Goal: Task Accomplishment & Management: Use online tool/utility

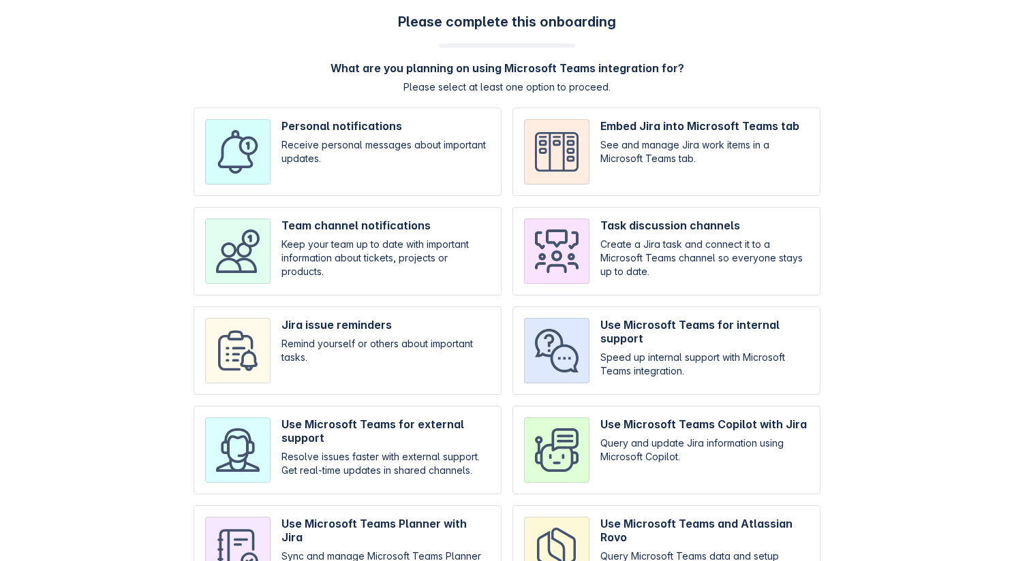
click at [339, 182] on input "checkbox" at bounding box center [348, 152] width 308 height 89
checkbox input "true"
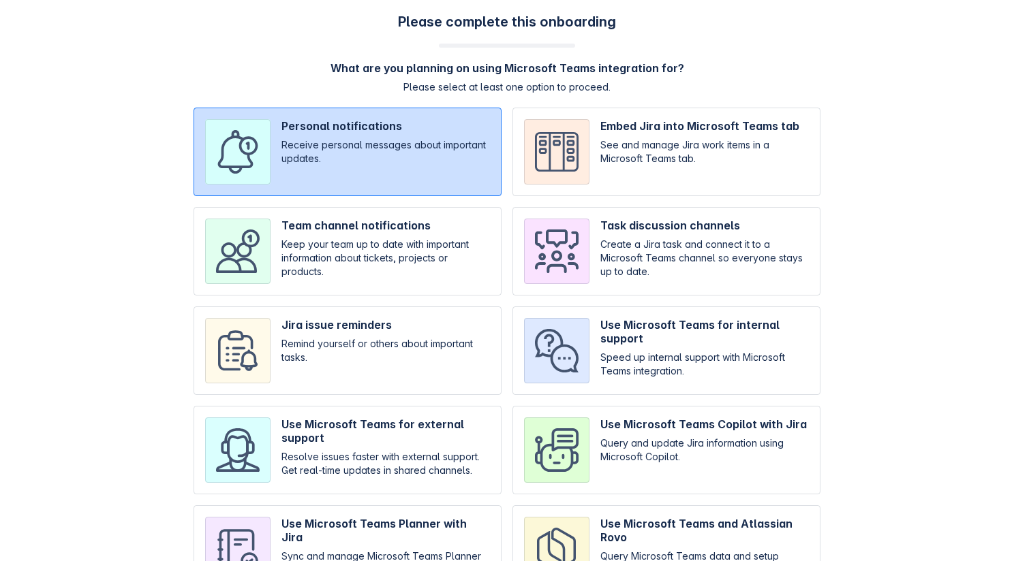
click at [339, 245] on input "checkbox" at bounding box center [348, 251] width 308 height 89
checkbox input "true"
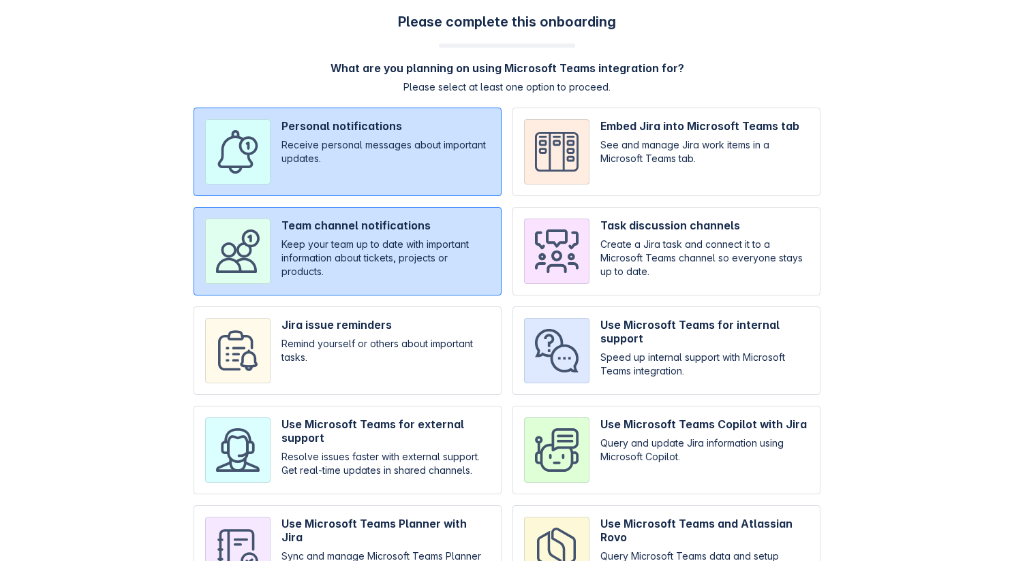
click at [339, 355] on input "checkbox" at bounding box center [348, 351] width 308 height 89
checkbox input "true"
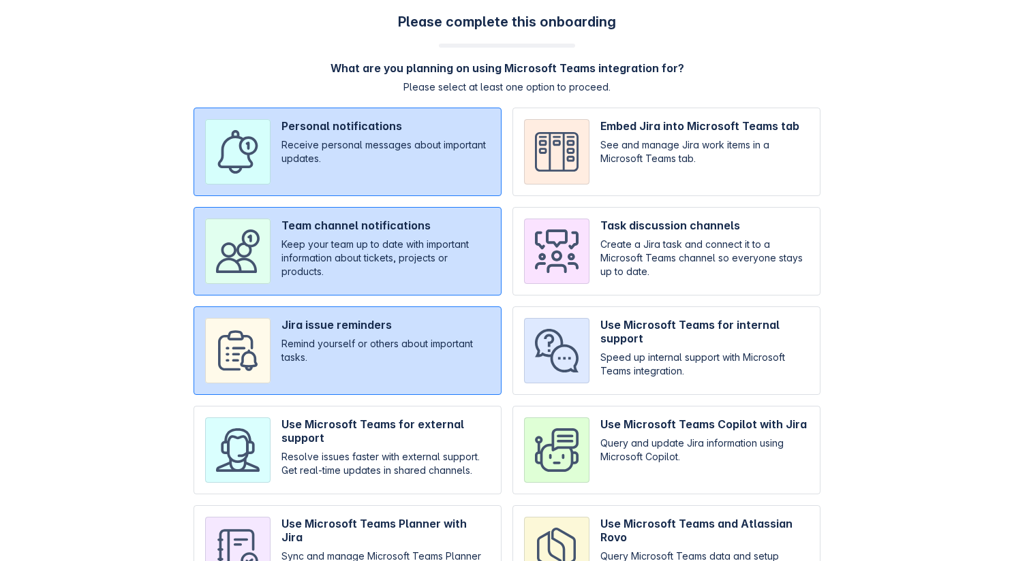
scroll to position [82, 0]
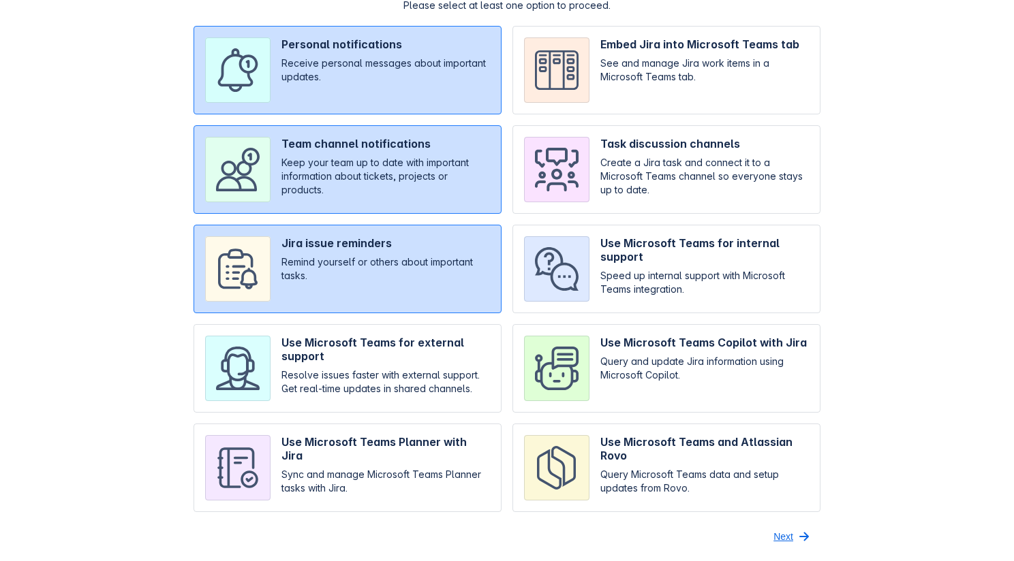
click at [795, 534] on button "Next" at bounding box center [792, 537] width 55 height 22
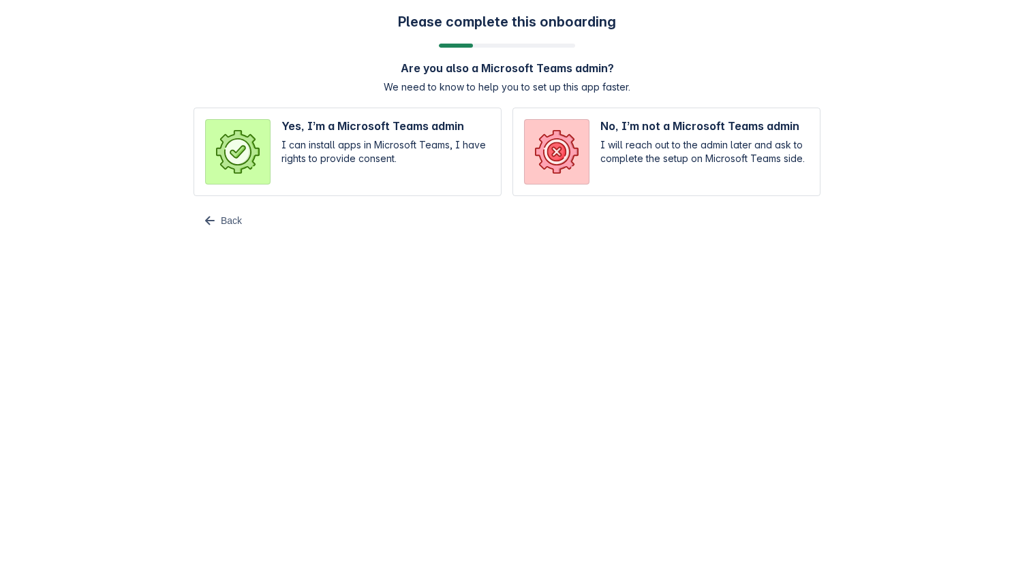
click at [444, 153] on input "radio" at bounding box center [348, 152] width 308 height 89
radio input "true"
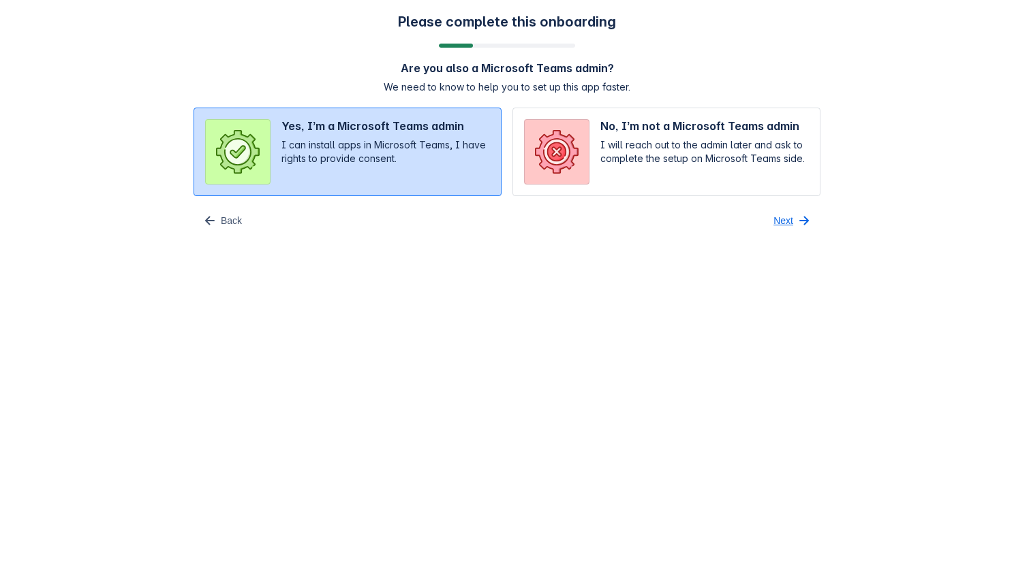
click at [790, 224] on span "Next" at bounding box center [783, 221] width 20 height 22
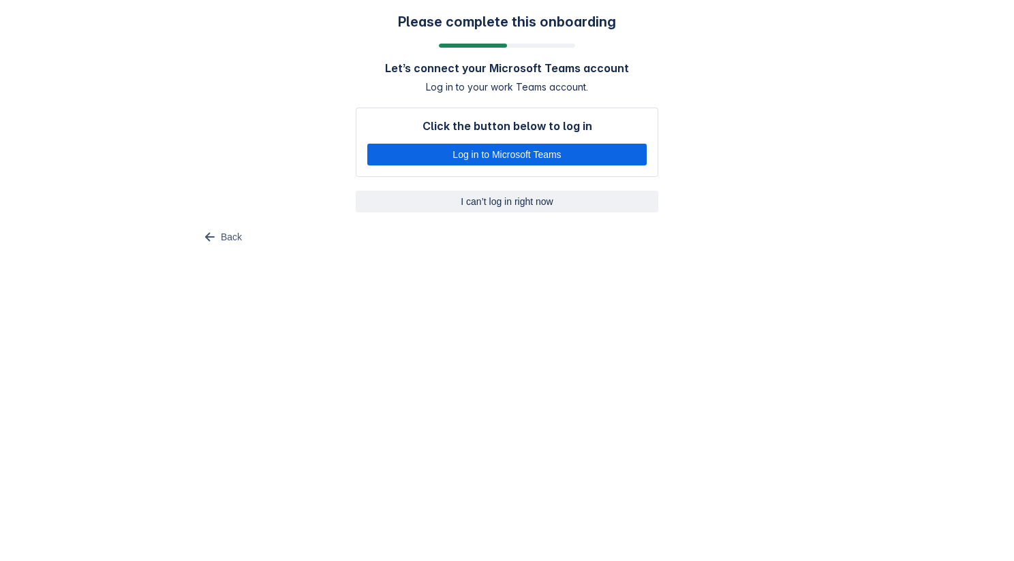
click at [538, 198] on span "I can’t log in right now" at bounding box center [507, 202] width 286 height 22
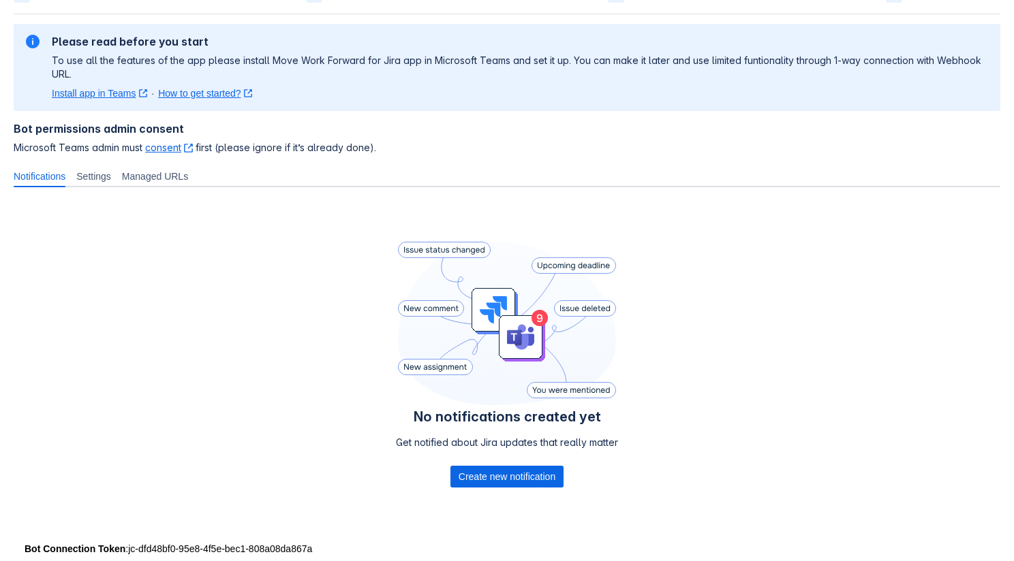
scroll to position [107, 0]
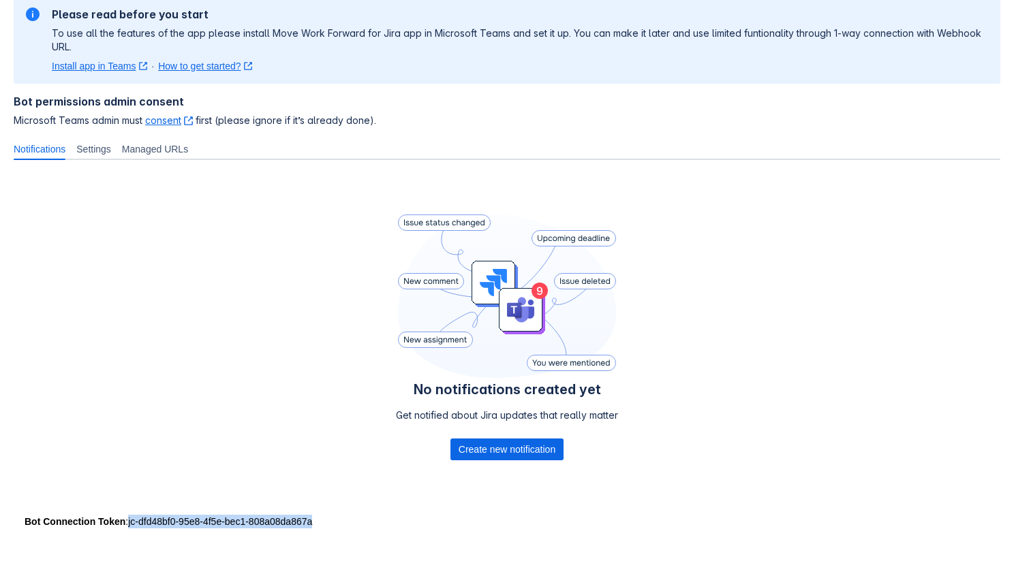
drag, startPoint x: 132, startPoint y: 523, endPoint x: 336, endPoint y: 525, distance: 203.7
click at [336, 525] on div "Bot Connection Token : jc-dfd48bf0-95e8-4f5e-bec1-808a08da867a" at bounding box center [507, 522] width 965 height 14
copy div "jc-dfd48bf0-95e8-4f5e-bec1-808a08da867a"
click at [494, 359] on icon at bounding box center [507, 297] width 218 height 164
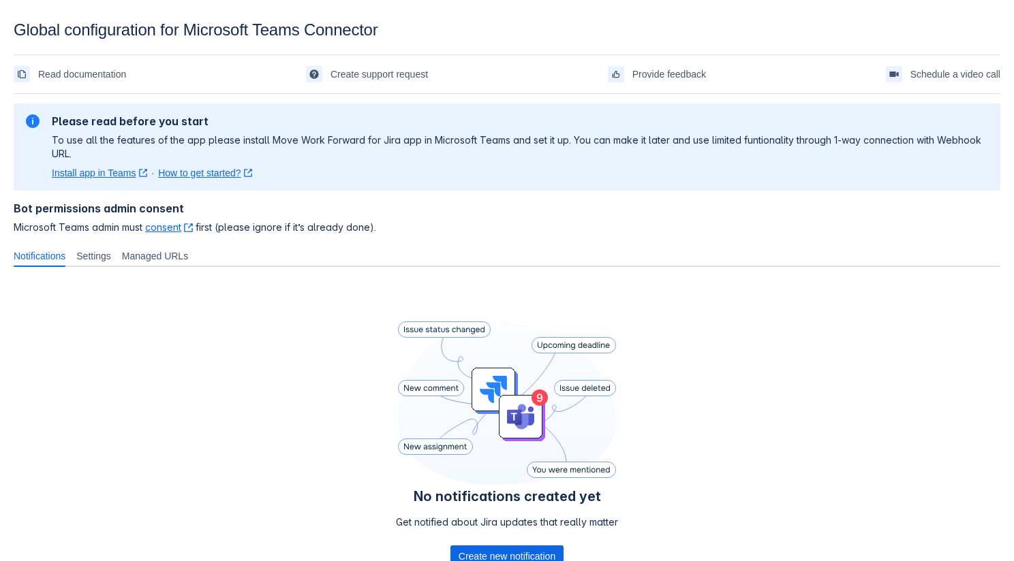
scroll to position [107, 0]
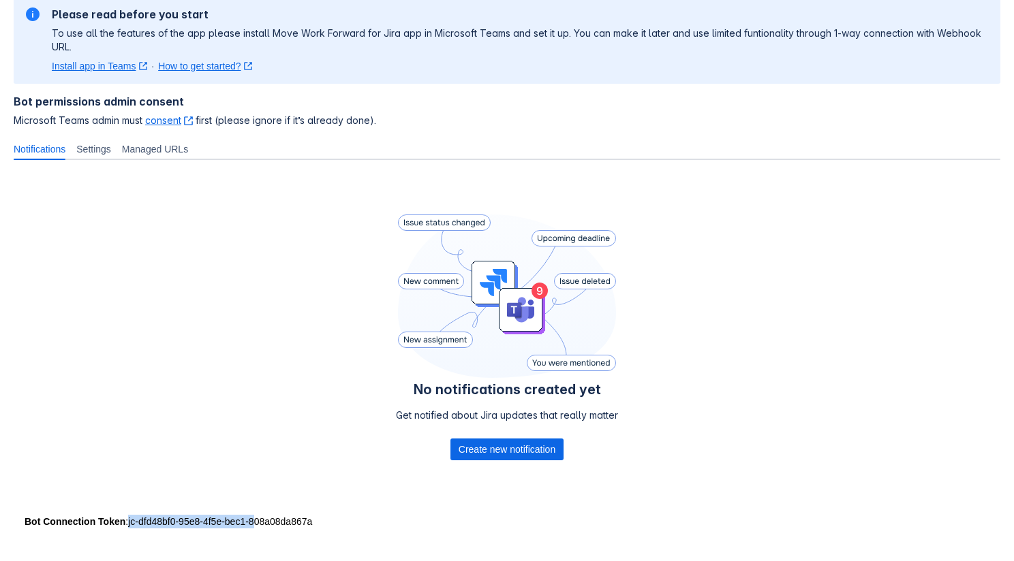
drag, startPoint x: 131, startPoint y: 522, endPoint x: 275, endPoint y: 523, distance: 144.5
click at [275, 523] on div "Bot Connection Token : jc-dfd48bf0-95e8-4f5e-bec1-808a08da867a" at bounding box center [507, 522] width 965 height 14
drag, startPoint x: 343, startPoint y: 523, endPoint x: 132, endPoint y: 525, distance: 210.6
click at [132, 525] on div "Bot Connection Token : jc-dfd48bf0-95e8-4f5e-bec1-808a08da867a" at bounding box center [507, 522] width 965 height 14
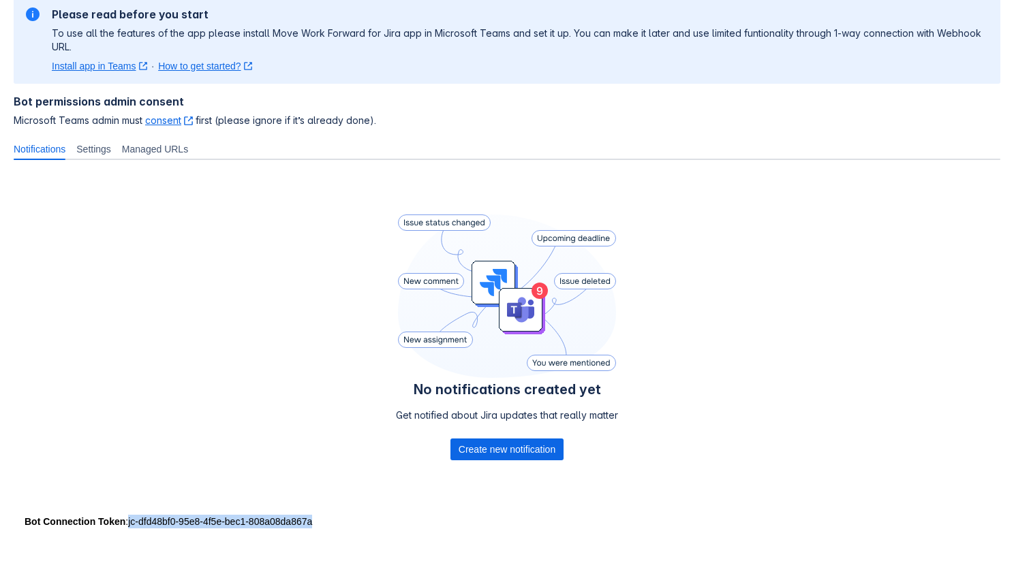
copy div "jc-dfd48bf0-95e8-4f5e-bec1-808a08da867a"
click at [459, 452] on span "Create new notification" at bounding box center [507, 450] width 97 height 22
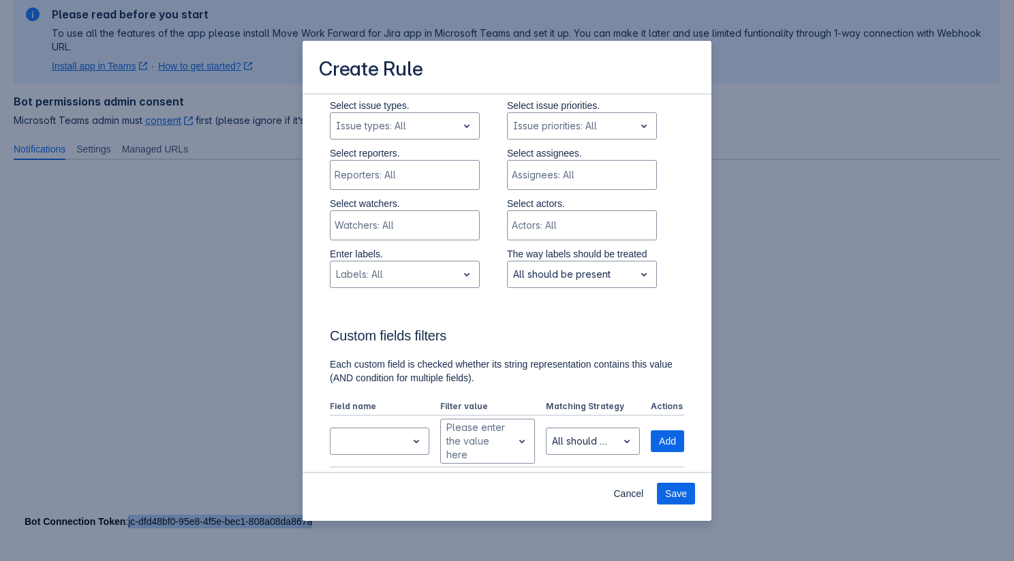
scroll to position [0, 0]
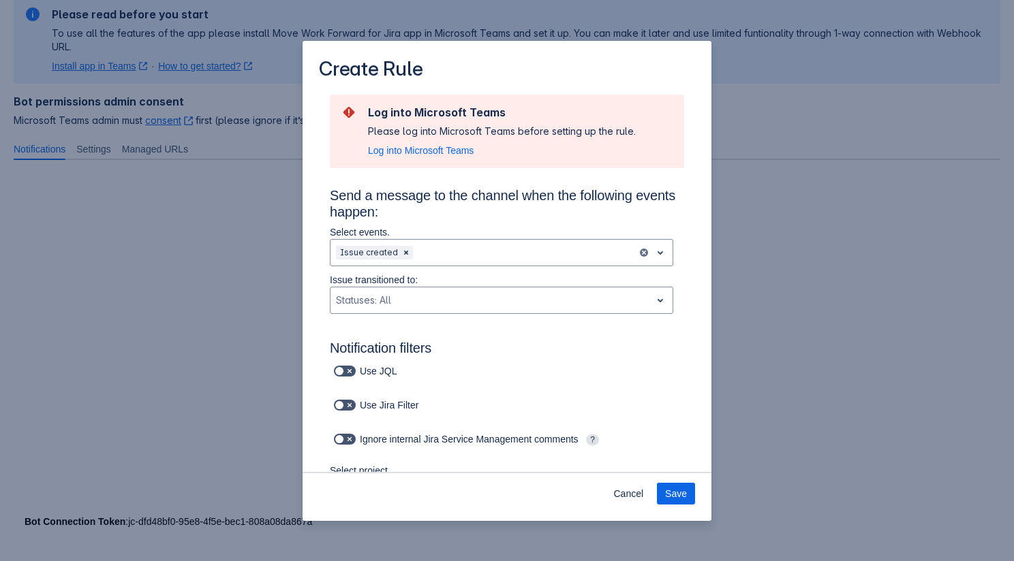
click at [420, 159] on section "Log into Microsoft Teams Please log into Microsoft Teams before setting up the …" at bounding box center [507, 132] width 354 height 74
click at [419, 148] on span "Log into Microsoft Teams" at bounding box center [421, 151] width 106 height 14
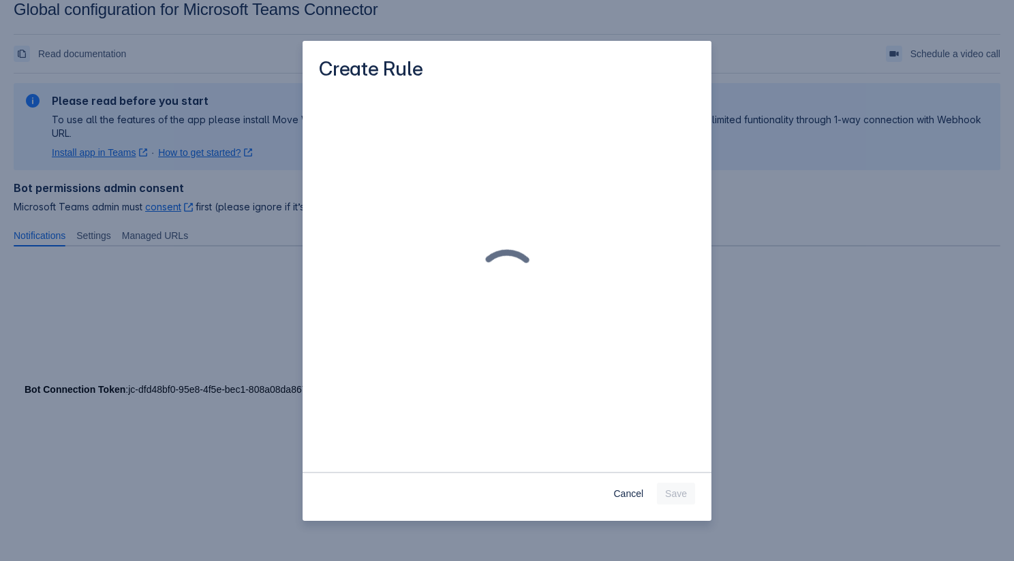
scroll to position [107, 0]
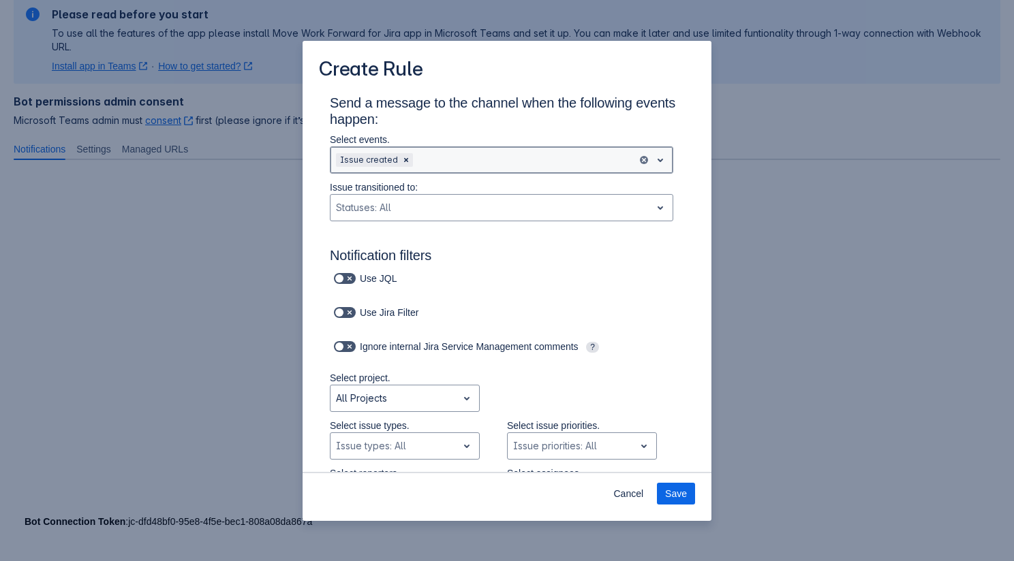
click at [482, 160] on div "Scrollable content" at bounding box center [524, 160] width 216 height 16
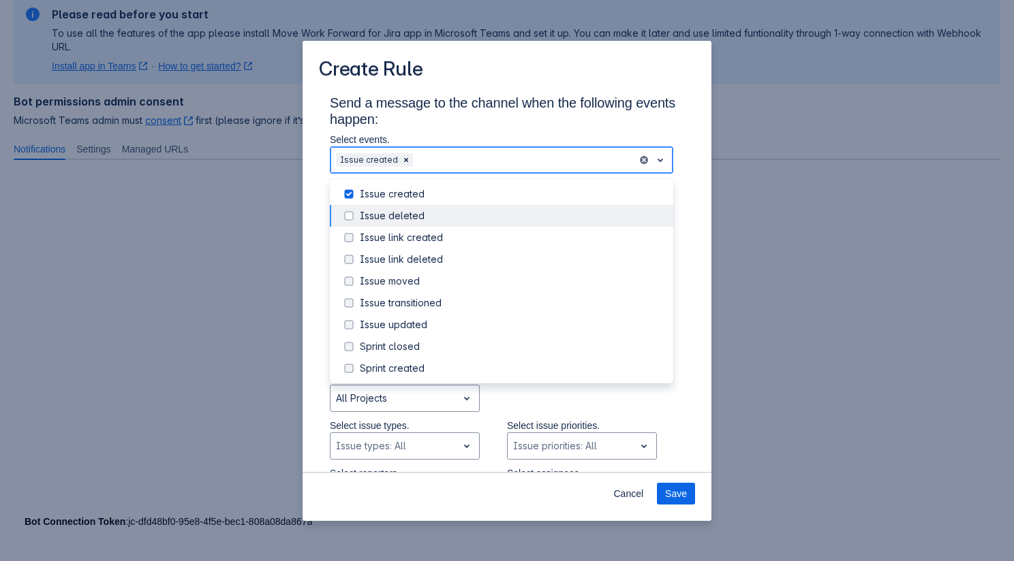
scroll to position [90, 0]
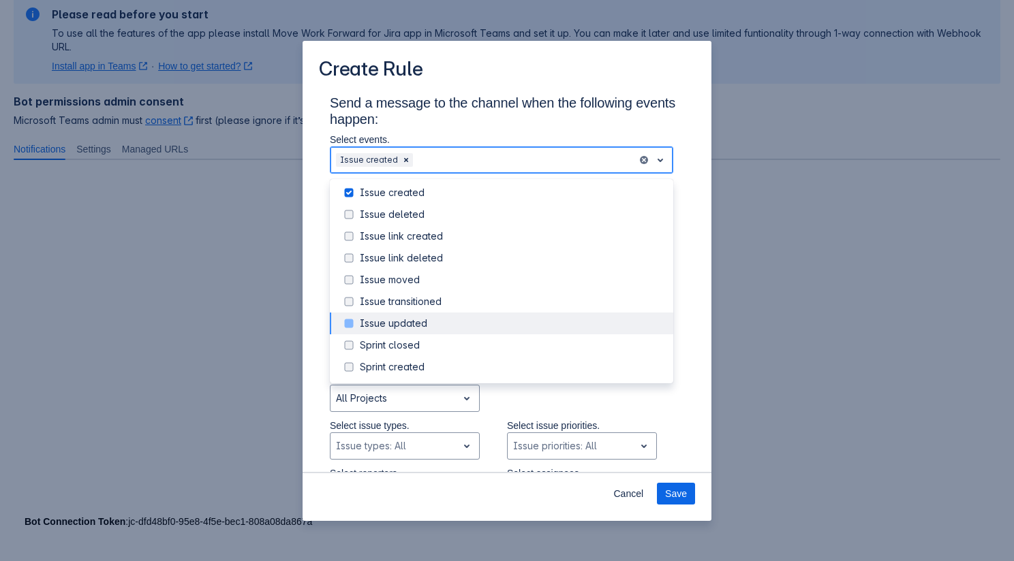
click at [438, 330] on div "Issue updated" at bounding box center [512, 324] width 305 height 14
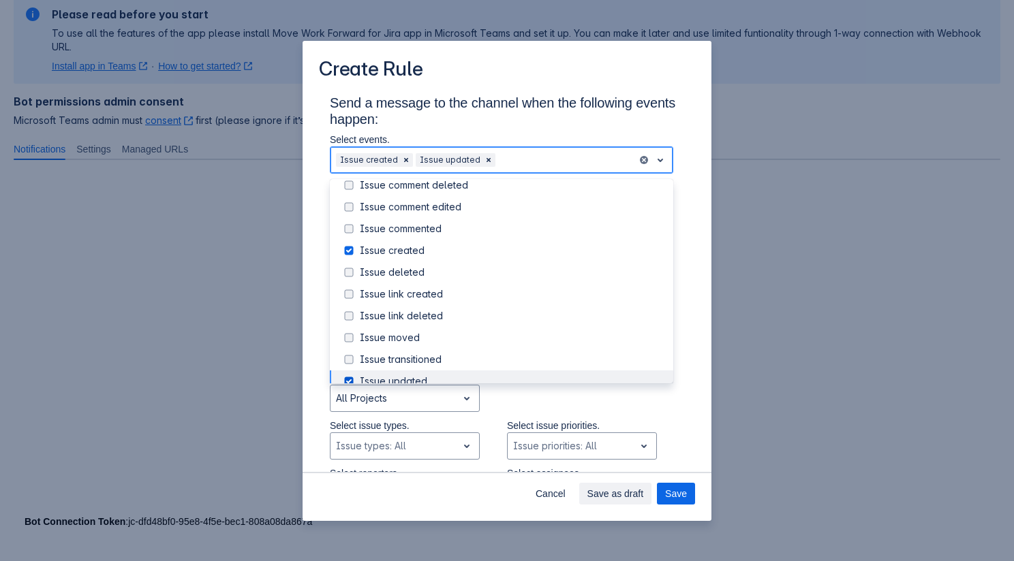
scroll to position [27, 0]
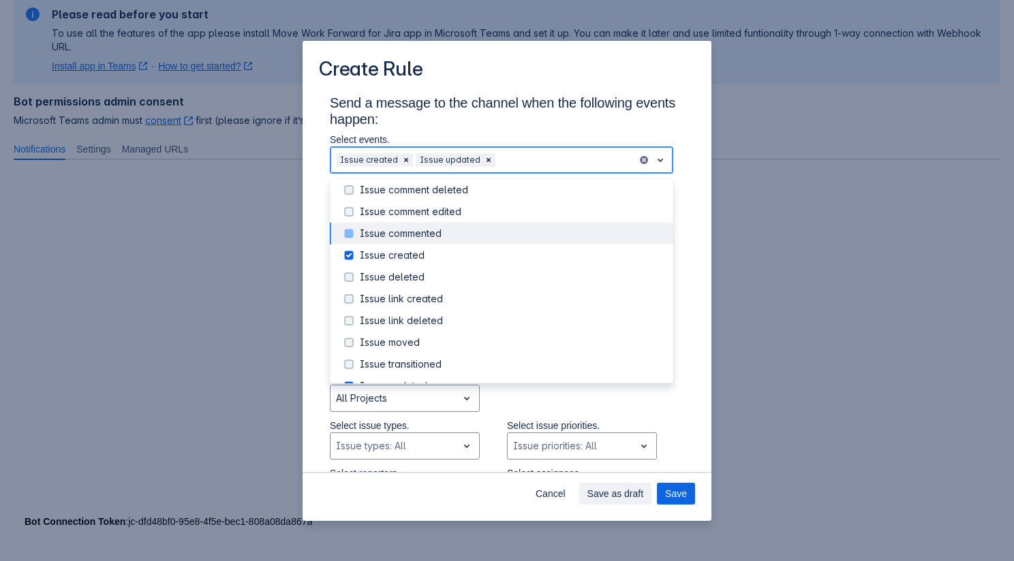
click at [442, 236] on div "Issue commented" at bounding box center [512, 234] width 305 height 14
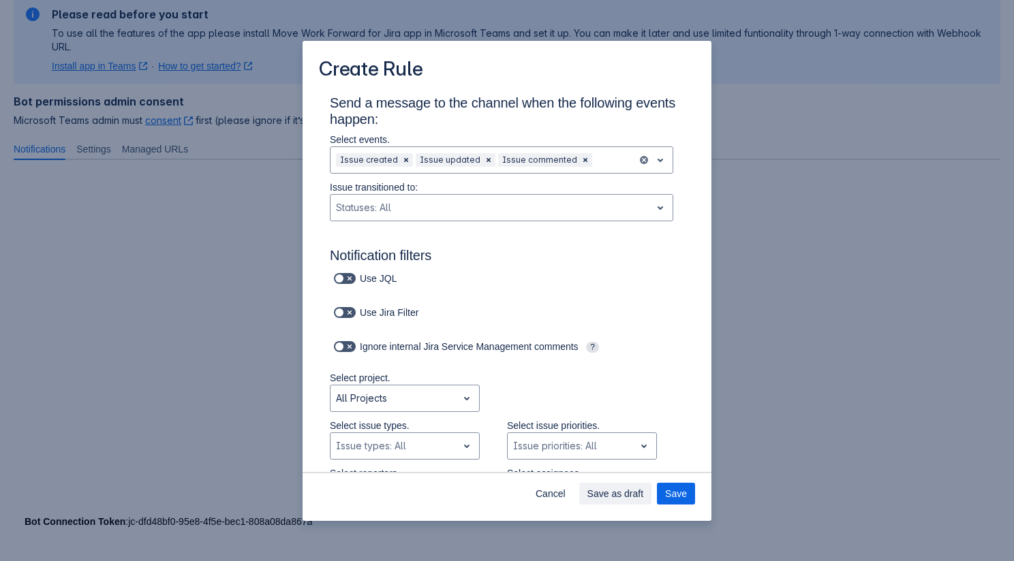
click at [581, 136] on p "Select events." at bounding box center [501, 140] width 343 height 14
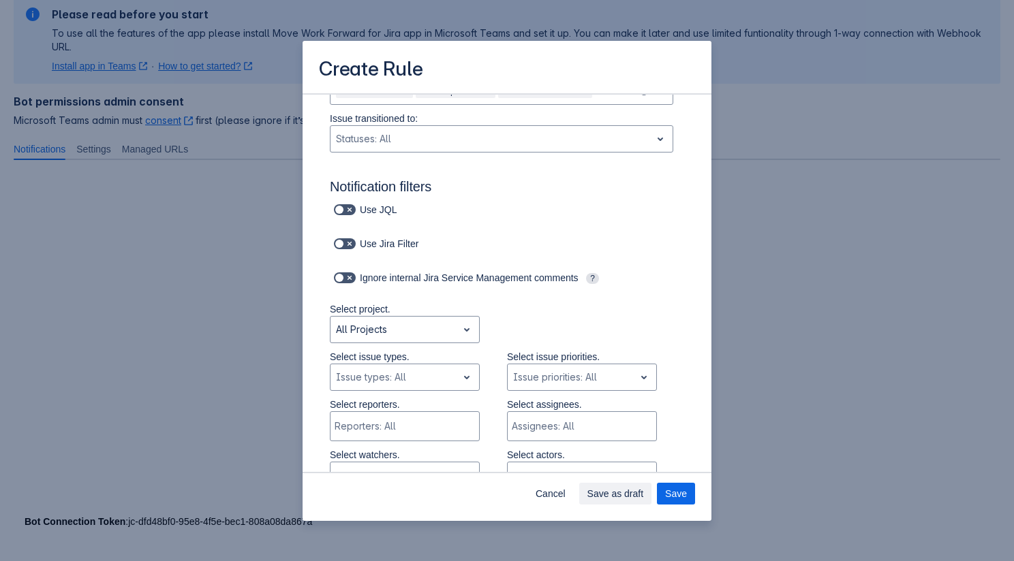
scroll to position [91, 0]
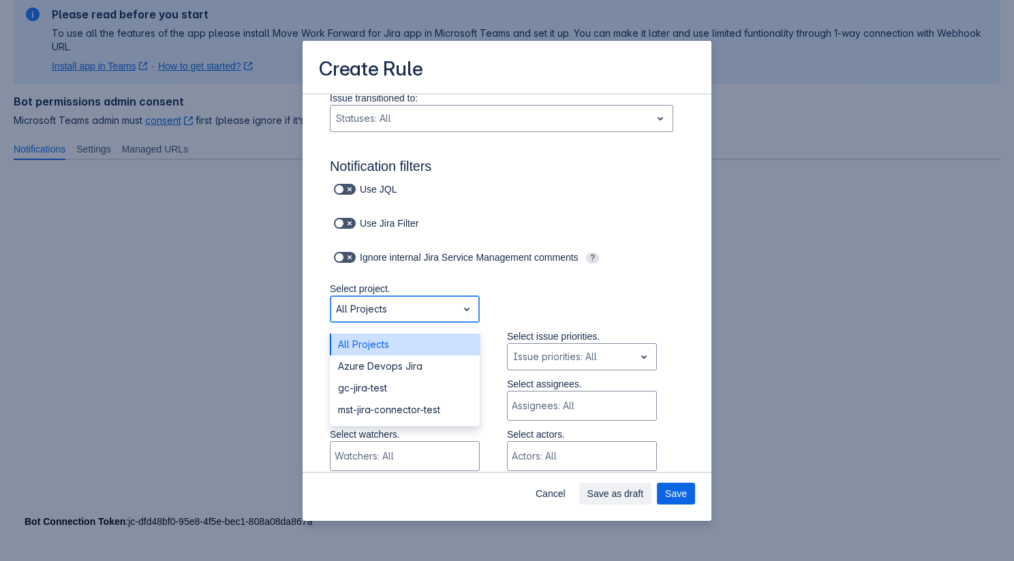
click at [427, 307] on div "Scrollable content" at bounding box center [394, 309] width 116 height 16
click at [405, 405] on div "mst-jira-connector-test" at bounding box center [405, 410] width 150 height 22
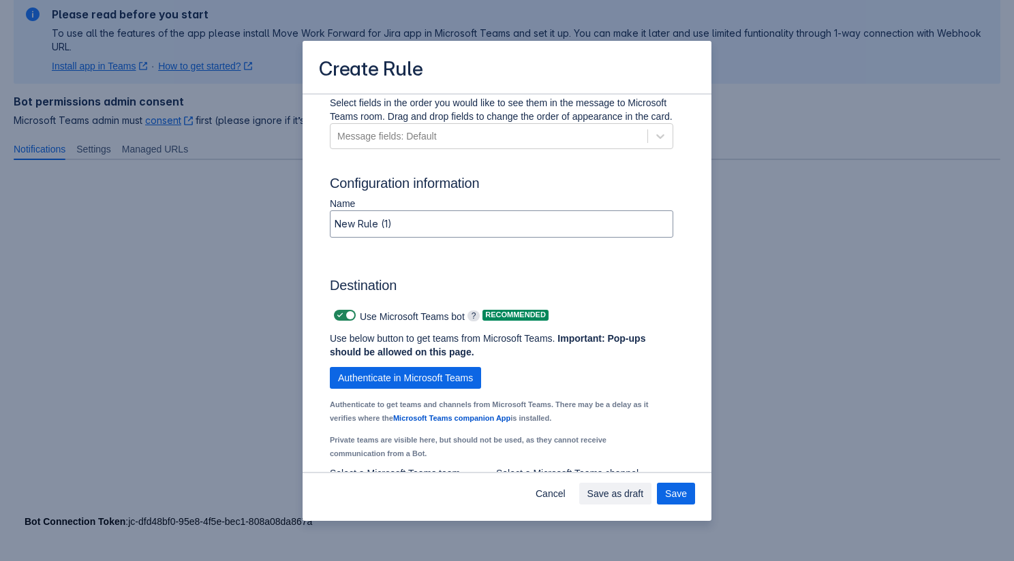
scroll to position [818, 0]
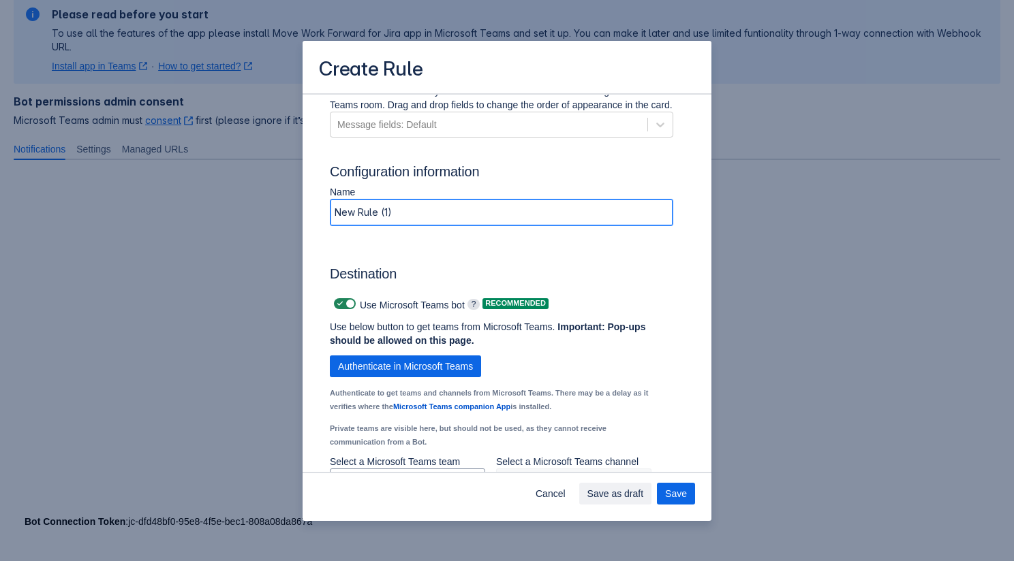
drag, startPoint x: 435, startPoint y: 232, endPoint x: 322, endPoint y: 232, distance: 112.4
click at [322, 232] on div "Name New Rule (1)" at bounding box center [501, 209] width 365 height 48
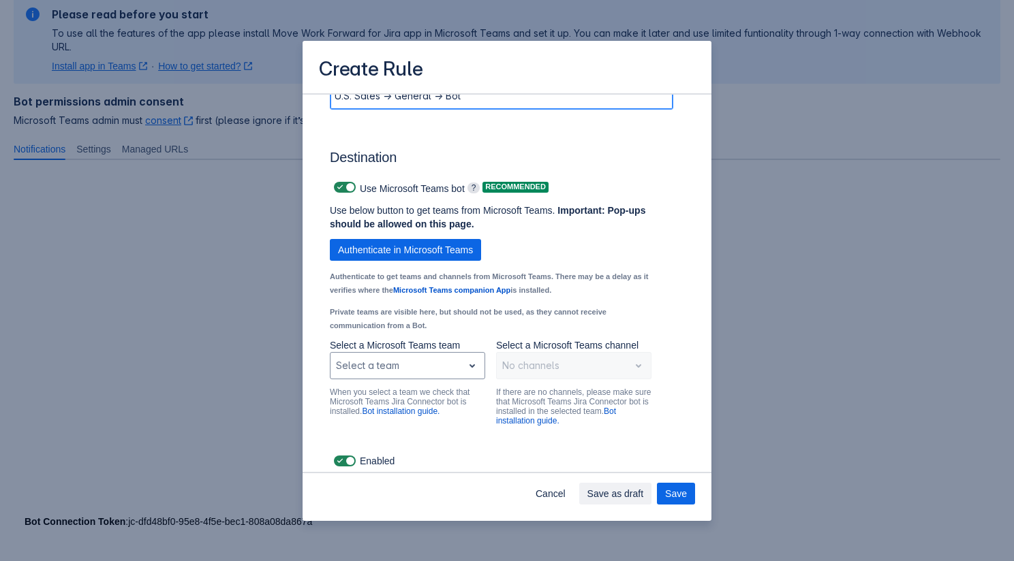
scroll to position [947, 0]
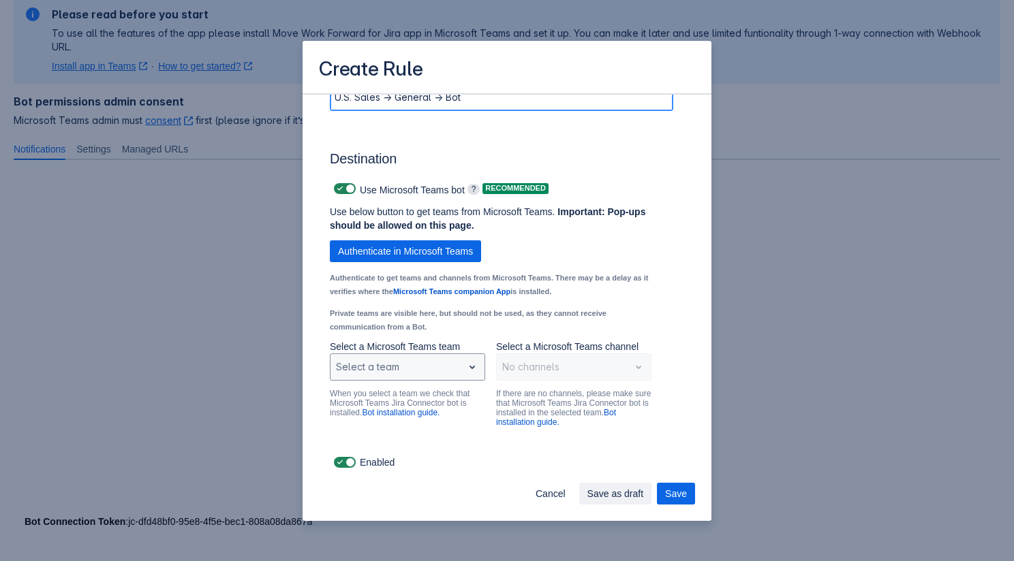
type input "U.S. Sales -> General -> Bot"
click at [415, 367] on div "Scrollable content" at bounding box center [396, 367] width 121 height 16
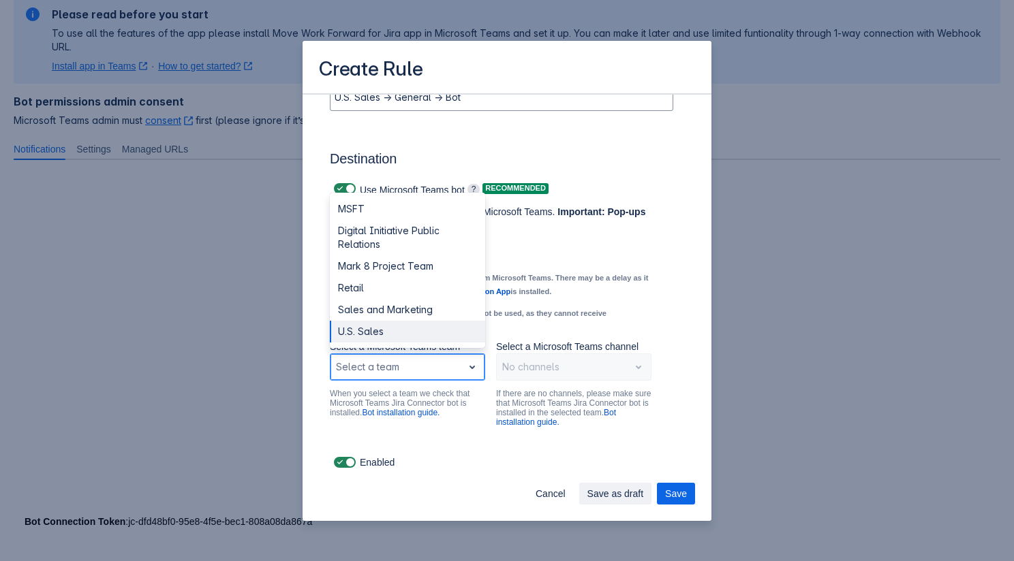
click at [416, 335] on div "U.S. Sales" at bounding box center [407, 332] width 155 height 22
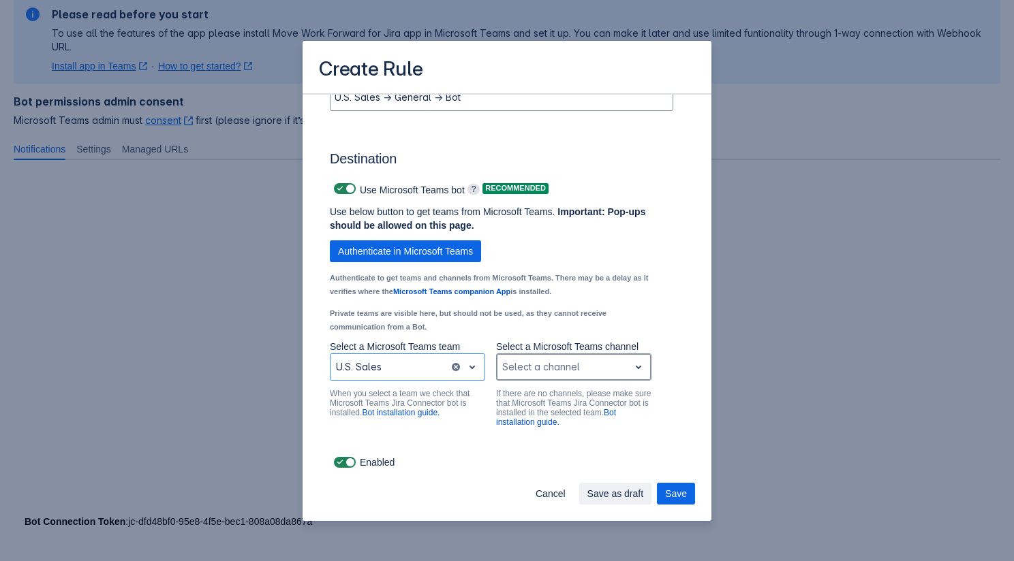
click at [544, 375] on div "Select a channel" at bounding box center [563, 367] width 132 height 22
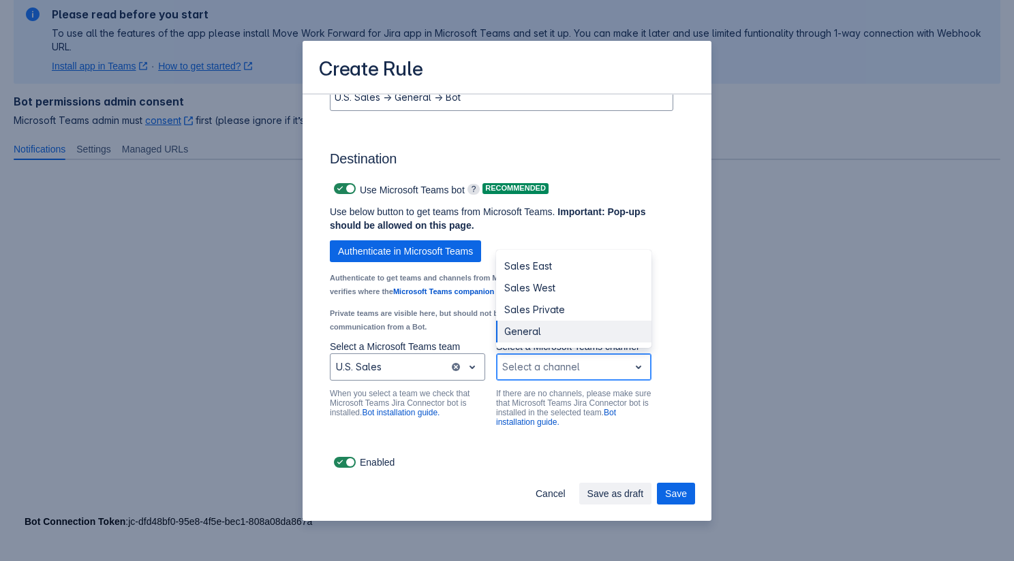
click at [549, 335] on div "General" at bounding box center [573, 332] width 155 height 22
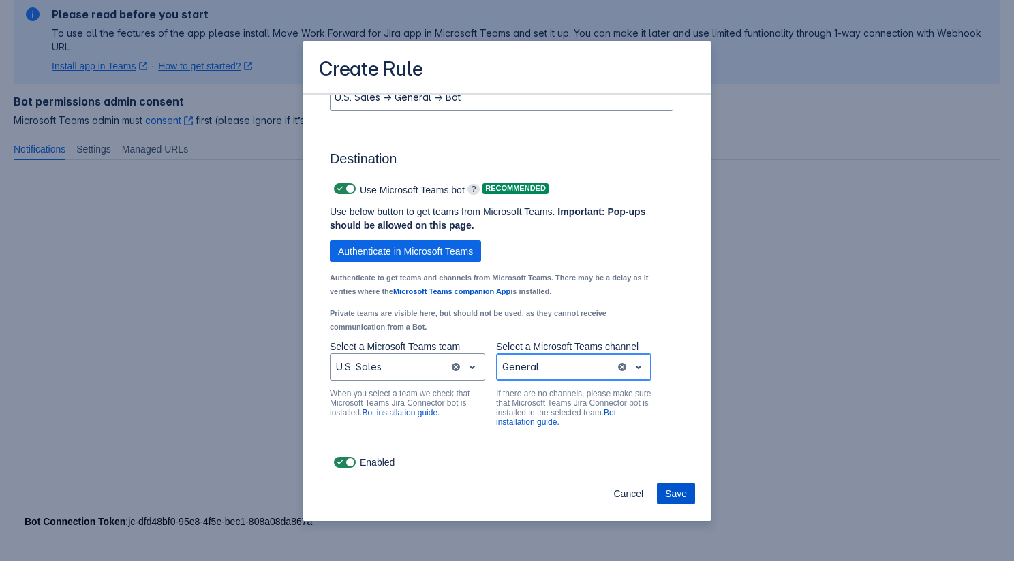
click at [681, 488] on span "Save" at bounding box center [676, 494] width 22 height 22
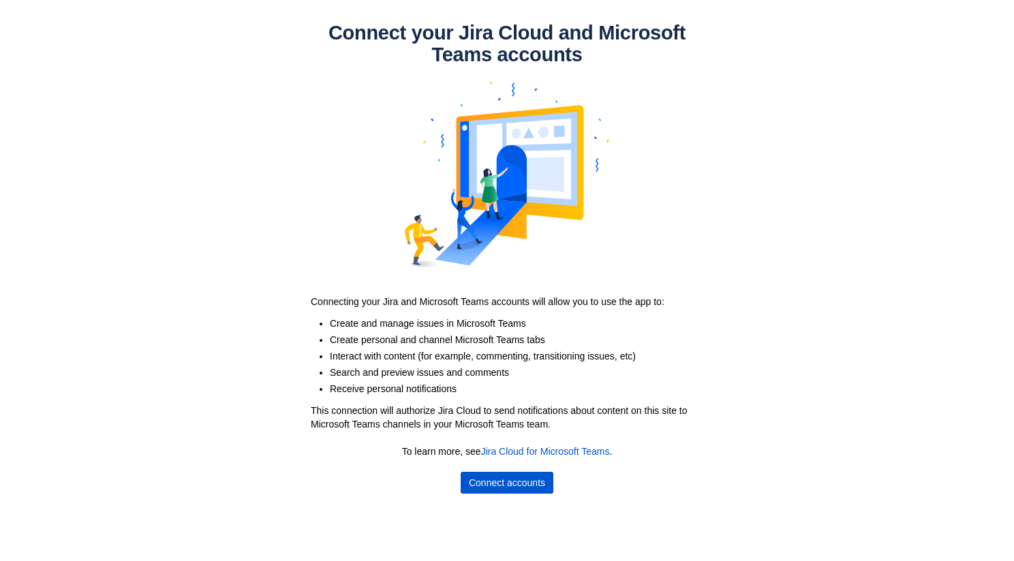
click at [526, 491] on span "Connect accounts" at bounding box center [507, 483] width 76 height 22
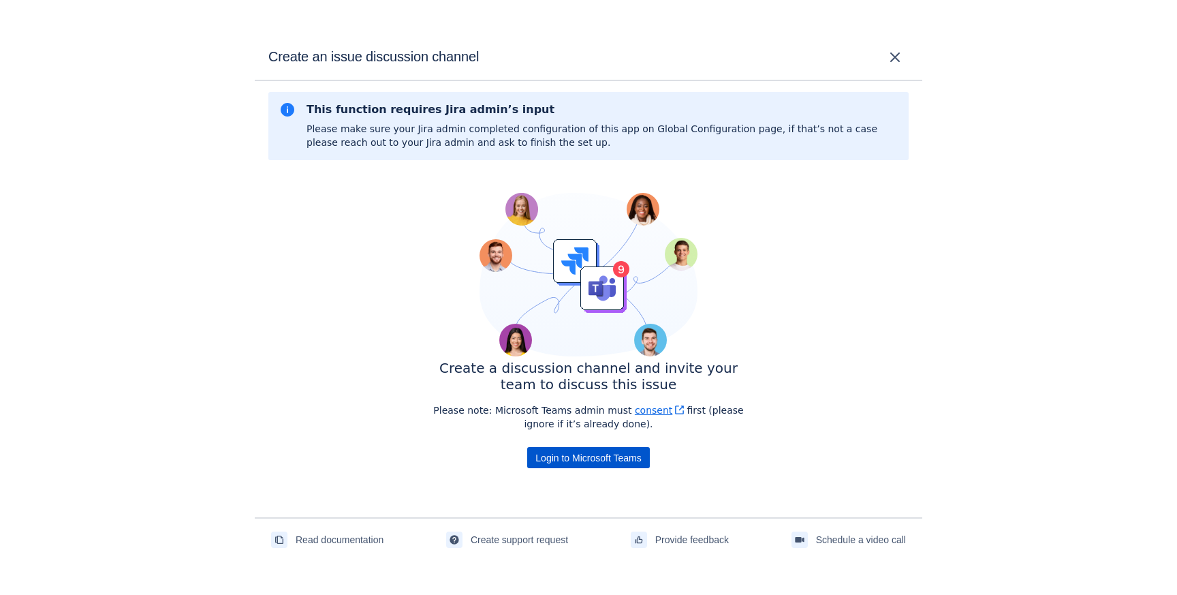
click at [632, 458] on span "Login to Microsoft Teams" at bounding box center [589, 458] width 106 height 22
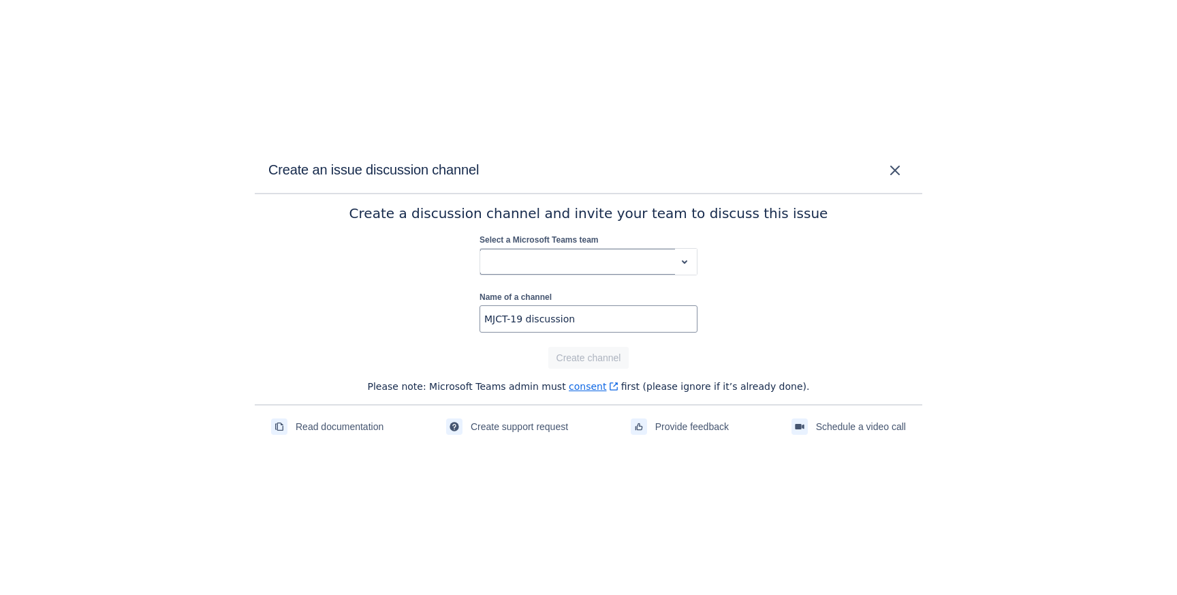
click at [564, 253] on div at bounding box center [578, 261] width 184 height 16
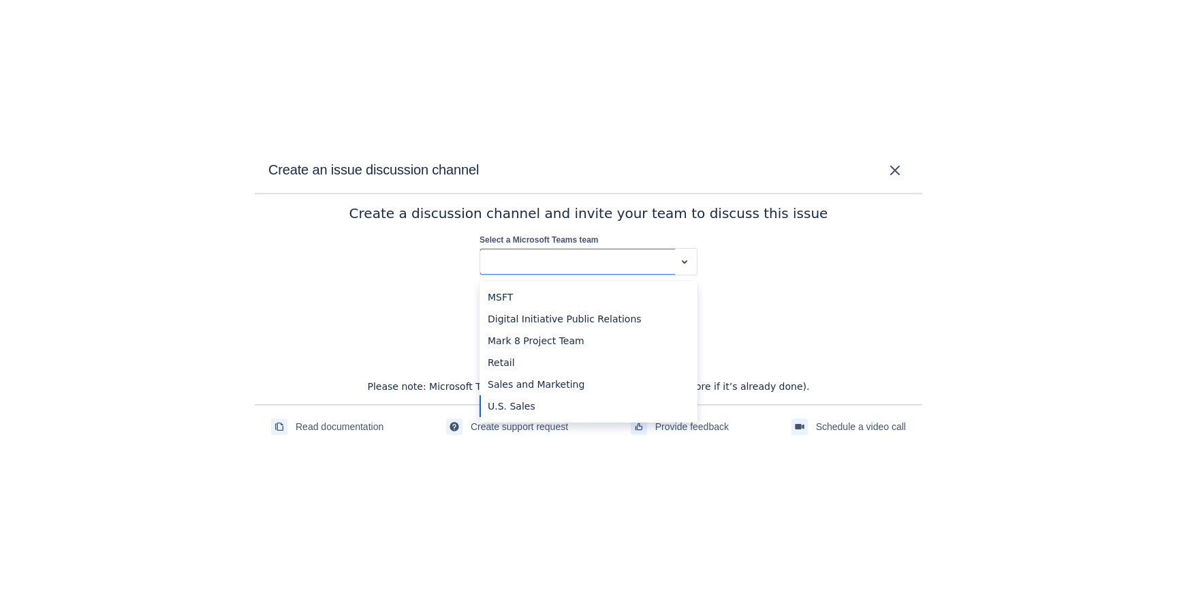
click at [533, 401] on div "U.S. Sales" at bounding box center [589, 406] width 218 height 22
click at [628, 266] on div at bounding box center [571, 261] width 170 height 16
click at [899, 164] on span "close" at bounding box center [895, 170] width 16 height 16
